Goal: Task Accomplishment & Management: Complete application form

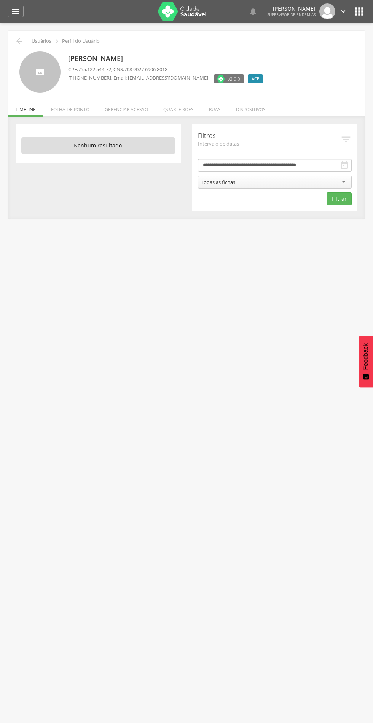
scroll to position [1, 0]
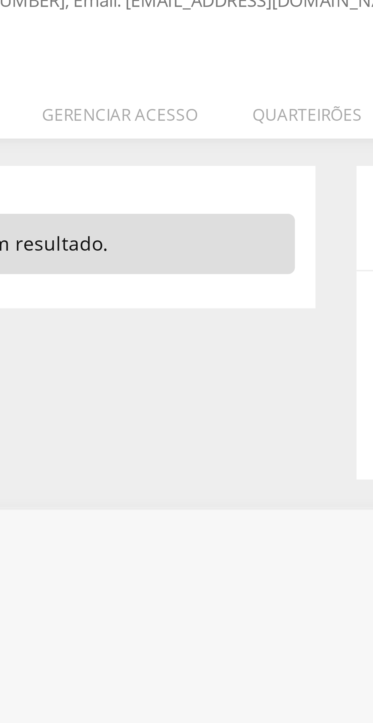
click at [185, 104] on li "Quarteirões" at bounding box center [179, 107] width 46 height 18
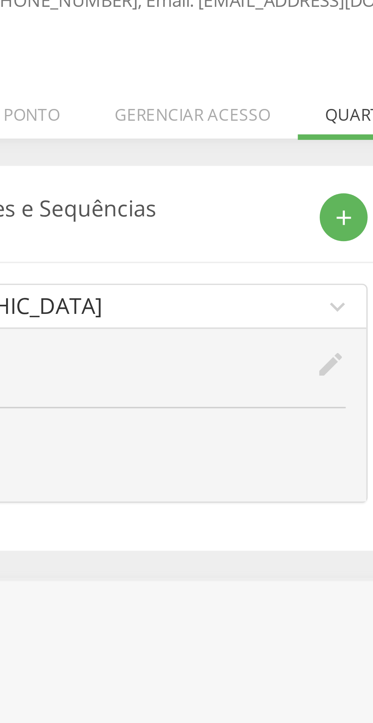
click at [168, 159] on icon "expand_more" at bounding box center [167, 162] width 8 height 8
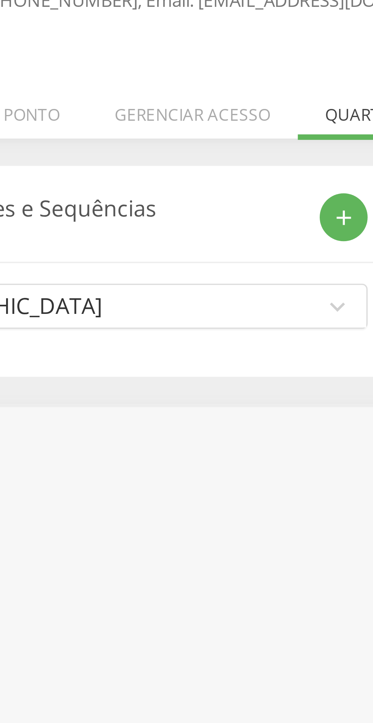
scroll to position [0, 0]
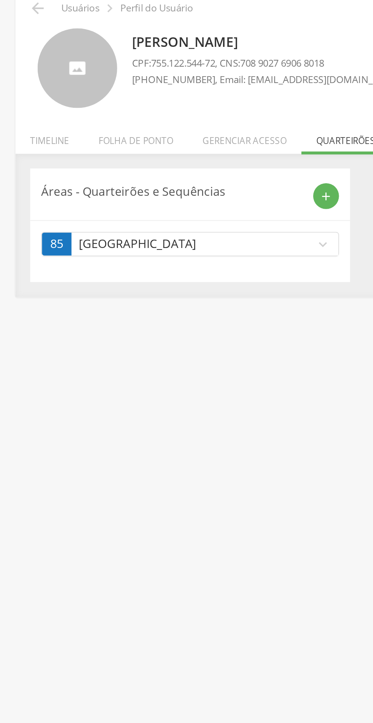
click at [158, 158] on link "85 [GEOGRAPHIC_DATA] expand_more" at bounding box center [98, 163] width 153 height 12
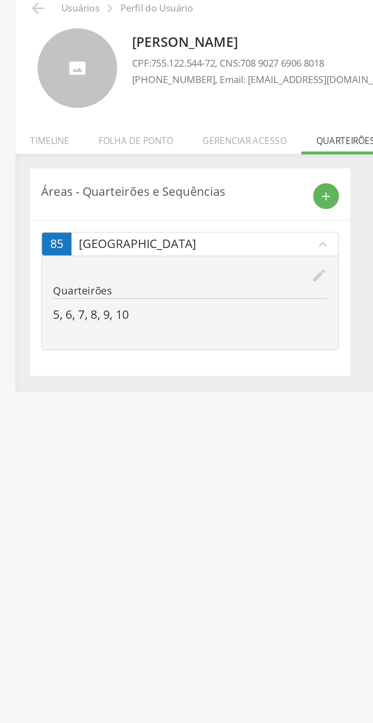
click at [164, 182] on icon "edit" at bounding box center [165, 179] width 8 height 8
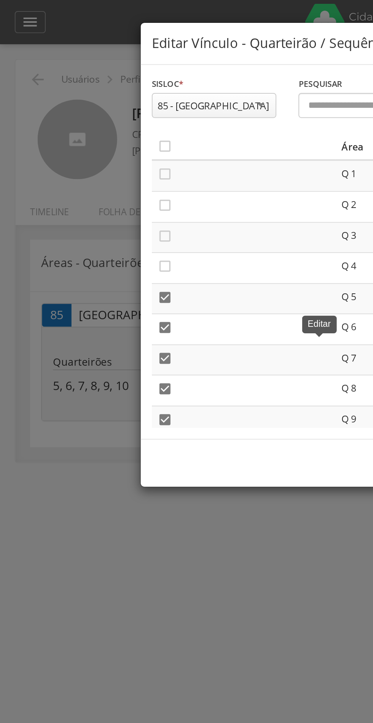
click at [88, 77] on icon "" at bounding box center [85, 76] width 8 height 8
click at [87, 75] on icon "" at bounding box center [85, 76] width 8 height 8
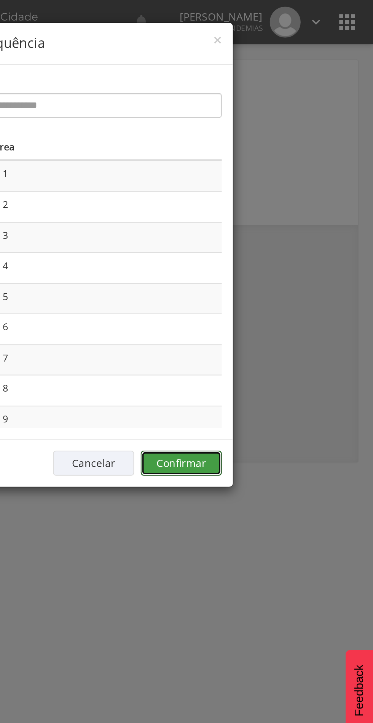
click at [279, 240] on button "Confirmar" at bounding box center [274, 239] width 42 height 13
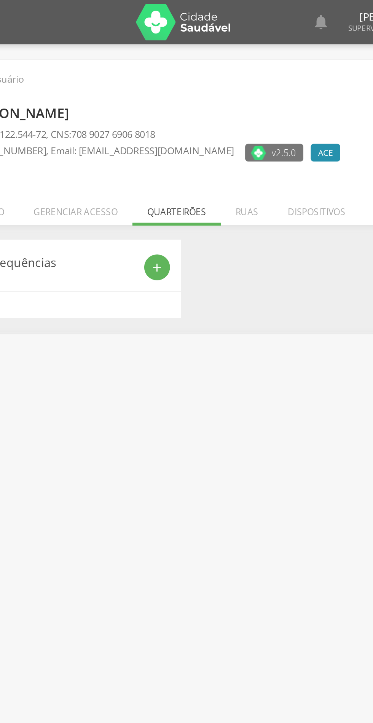
click at [168, 139] on icon "add" at bounding box center [168, 138] width 7 height 7
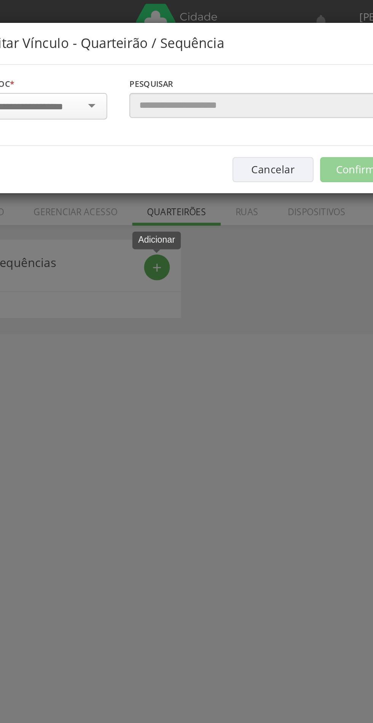
click at [110, 56] on input "select-one" at bounding box center [106, 55] width 48 height 7
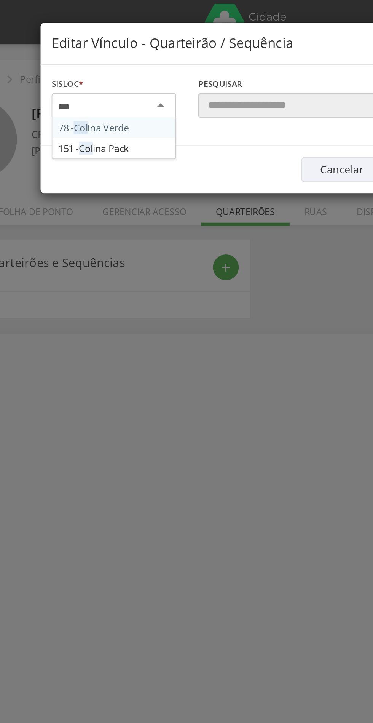
type input "****"
click at [112, 71] on div "Sisloc * 78 - Coli na Verde 151 - Coli na Pack [GEOGRAPHIC_DATA] a localidade P…" at bounding box center [187, 55] width 228 height 42
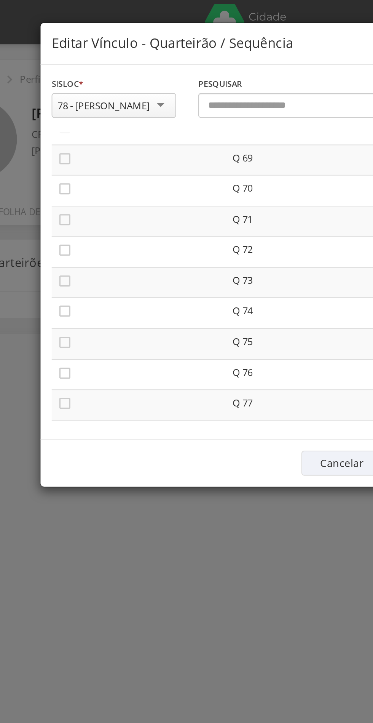
scroll to position [1086, 0]
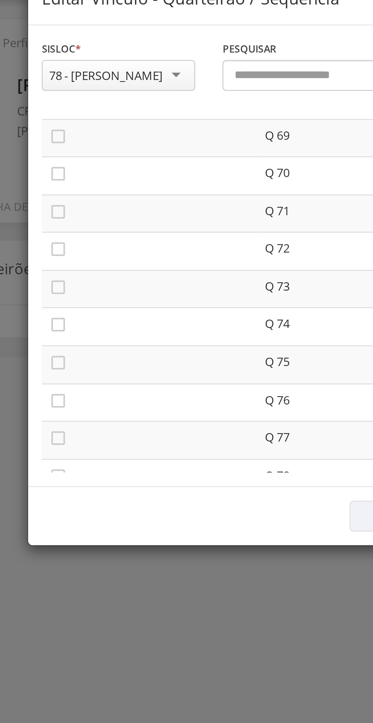
click at [89, 94] on icon "" at bounding box center [85, 96] width 8 height 8
click at [85, 113] on icon "" at bounding box center [85, 112] width 8 height 8
click at [87, 124] on icon "" at bounding box center [85, 127] width 8 height 8
click at [83, 145] on icon "" at bounding box center [85, 143] width 8 height 8
click at [87, 158] on icon "" at bounding box center [85, 159] width 8 height 8
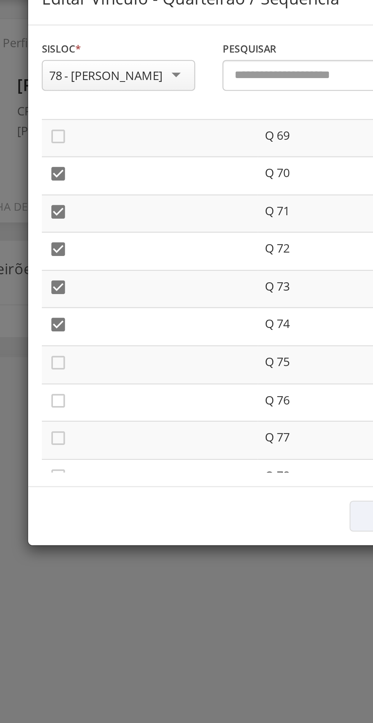
click at [87, 175] on icon "" at bounding box center [85, 175] width 8 height 8
click at [87, 194] on icon "" at bounding box center [85, 191] width 8 height 8
click at [87, 209] on icon "" at bounding box center [85, 207] width 8 height 8
click at [87, 222] on div "**********" at bounding box center [187, 130] width 228 height 193
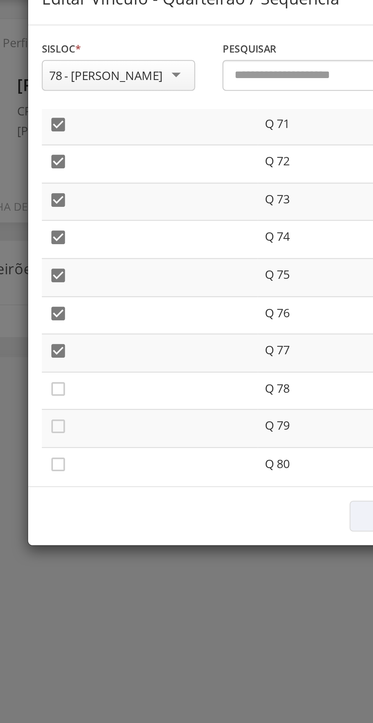
scroll to position [1140, 0]
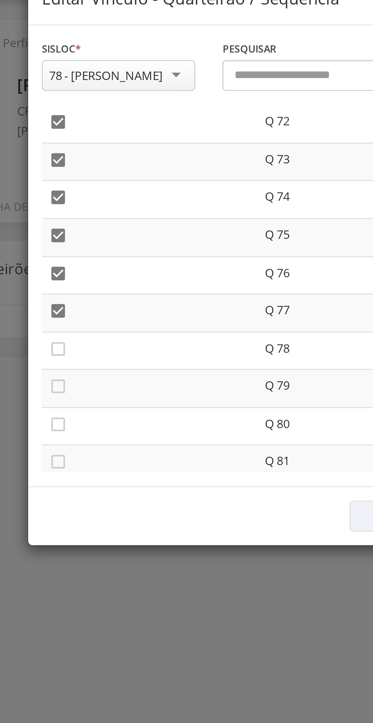
click at [87, 170] on icon "" at bounding box center [85, 169] width 8 height 8
click at [89, 185] on icon "" at bounding box center [85, 185] width 8 height 8
click at [86, 201] on icon "" at bounding box center [85, 201] width 8 height 8
click at [88, 220] on icon "" at bounding box center [85, 216] width 8 height 8
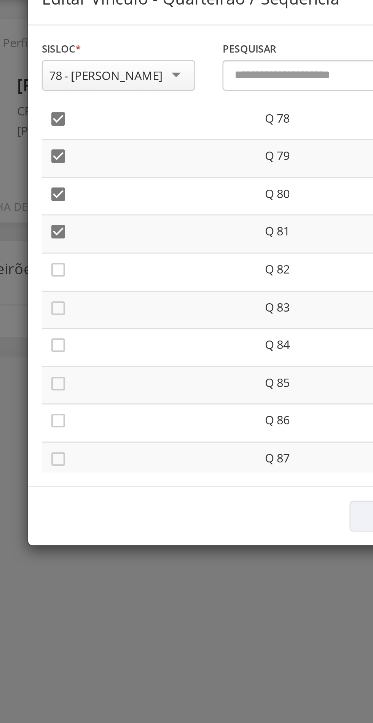
scroll to position [1236, 0]
click at [87, 137] on icon "" at bounding box center [85, 136] width 8 height 8
click at [87, 151] on icon "" at bounding box center [85, 152] width 8 height 8
click at [86, 170] on icon "" at bounding box center [85, 167] width 8 height 8
click at [84, 185] on icon "" at bounding box center [85, 183] width 8 height 8
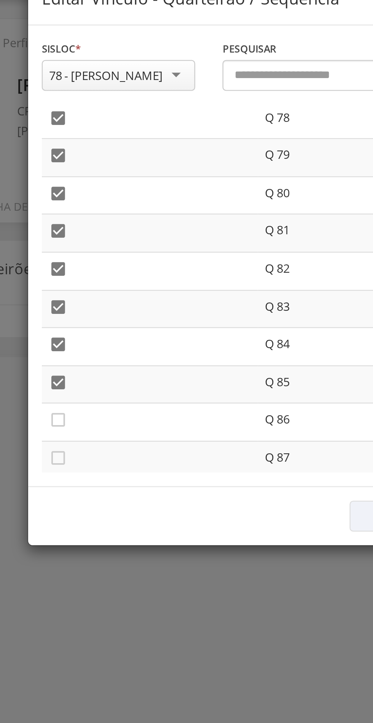
click at [87, 200] on icon "" at bounding box center [85, 199] width 8 height 8
click at [85, 218] on icon "" at bounding box center [85, 215] width 8 height 8
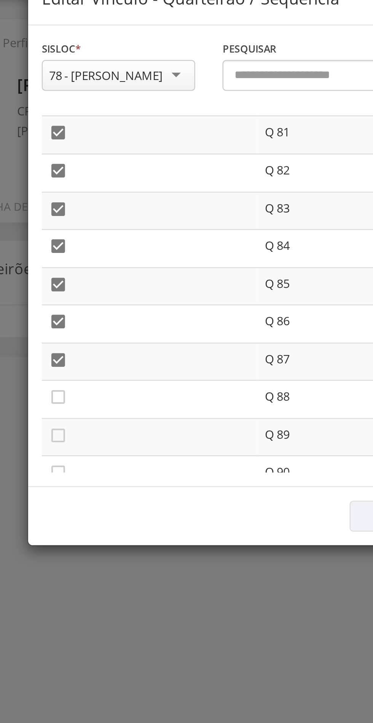
scroll to position [1285, 0]
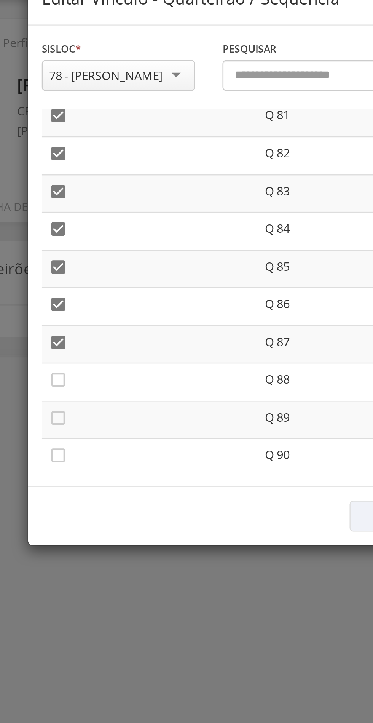
click at [88, 183] on icon "" at bounding box center [85, 182] width 8 height 8
click at [87, 199] on icon "" at bounding box center [85, 198] width 8 height 8
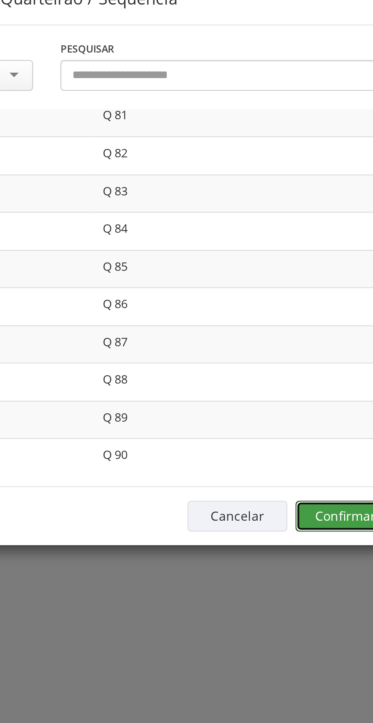
click at [272, 234] on button "Confirmar" at bounding box center [274, 239] width 42 height 13
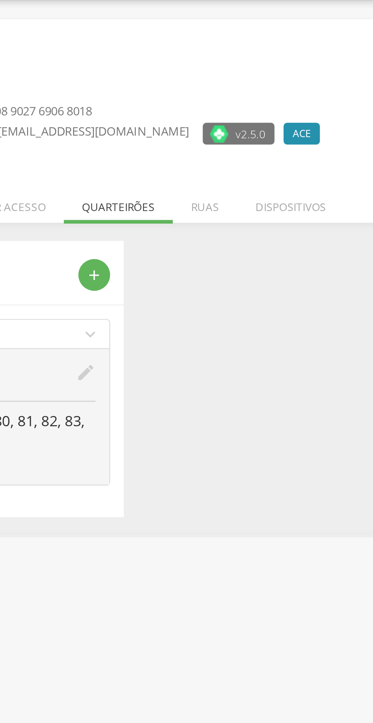
click at [223, 246] on div "**********" at bounding box center [186, 185] width 357 height 123
